Goal: Transaction & Acquisition: Purchase product/service

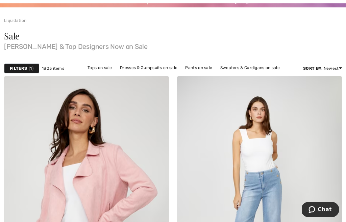
scroll to position [59, 0]
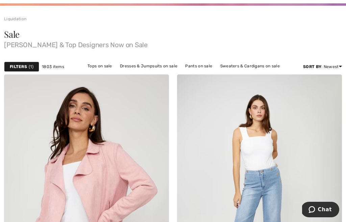
click at [25, 68] on strong "Filters" at bounding box center [18, 67] width 17 height 6
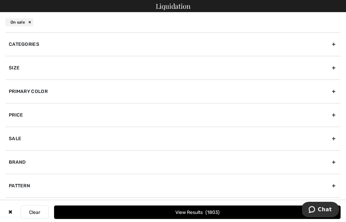
scroll to position [44, 0]
click at [332, 44] on div "Categories" at bounding box center [172, 44] width 335 height 24
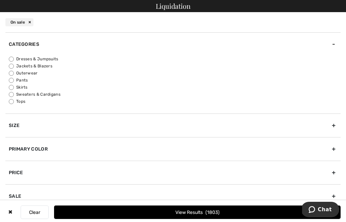
click at [17, 87] on label "Skirts" at bounding box center [174, 87] width 331 height 6
click at [14, 87] on input "Skirts" at bounding box center [11, 87] width 5 height 5
radio input "true"
click at [223, 219] on button "View Results 38" at bounding box center [197, 212] width 286 height 13
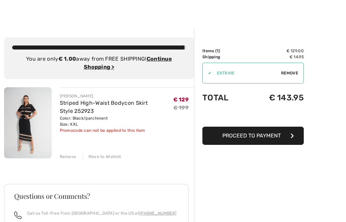
scroll to position [4, 0]
click at [293, 72] on span "Remove" at bounding box center [289, 73] width 17 height 6
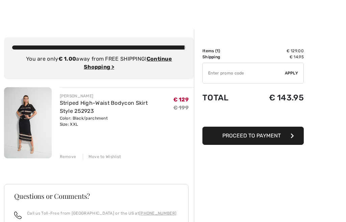
click at [250, 76] on input "TEXT" at bounding box center [243, 73] width 82 height 20
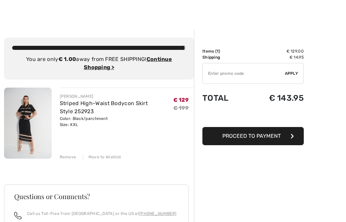
type input "8"
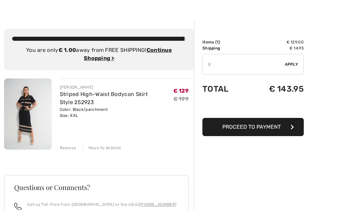
scroll to position [0, 0]
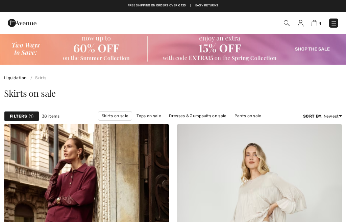
checkbox input "true"
click at [316, 23] on img at bounding box center [314, 23] width 6 height 6
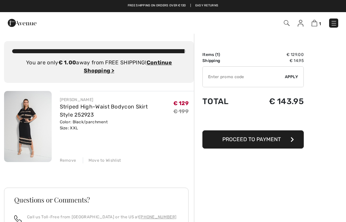
click at [71, 159] on div "Remove" at bounding box center [68, 161] width 17 height 6
